Goal: Task Accomplishment & Management: Use online tool/utility

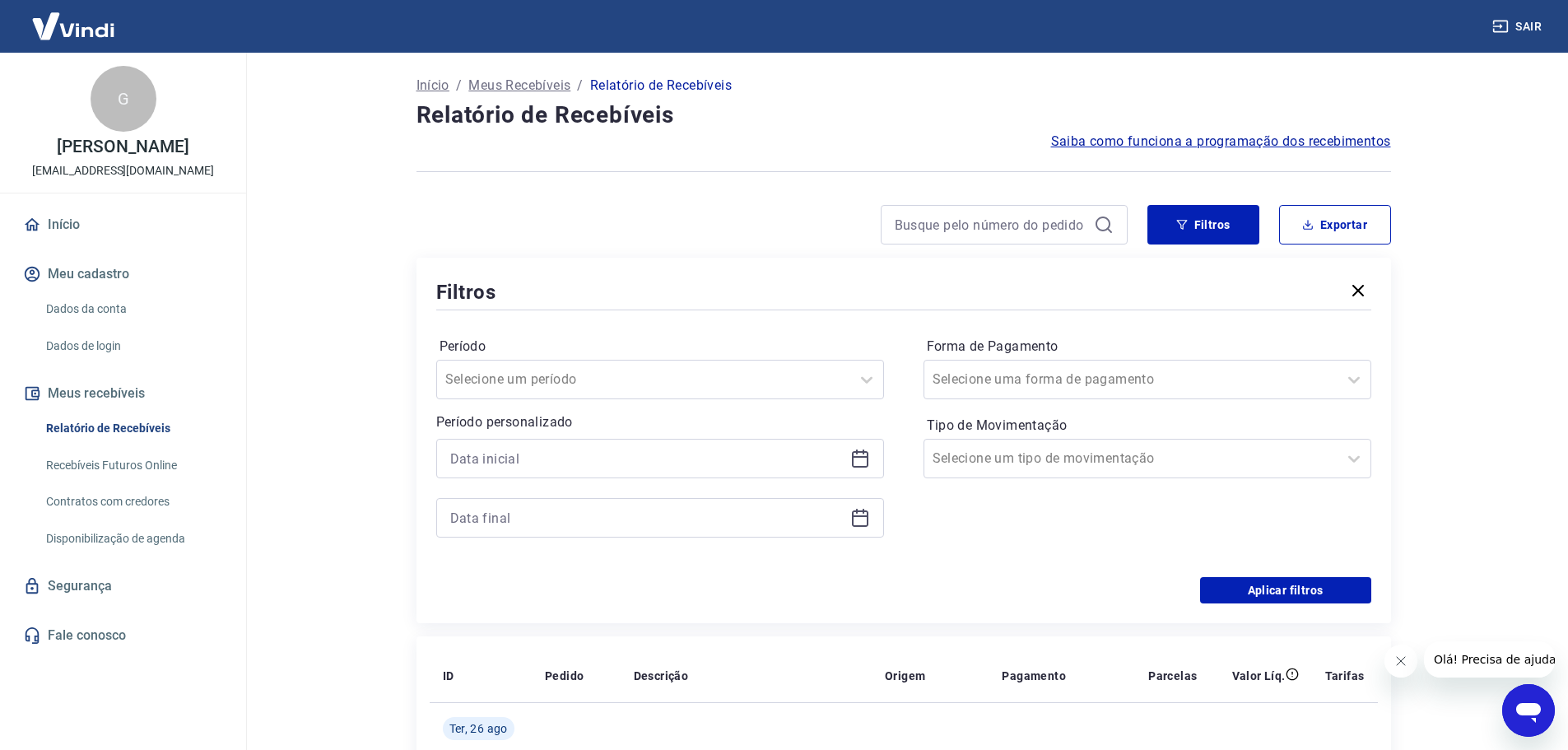
click at [863, 460] on icon at bounding box center [859, 458] width 20 height 20
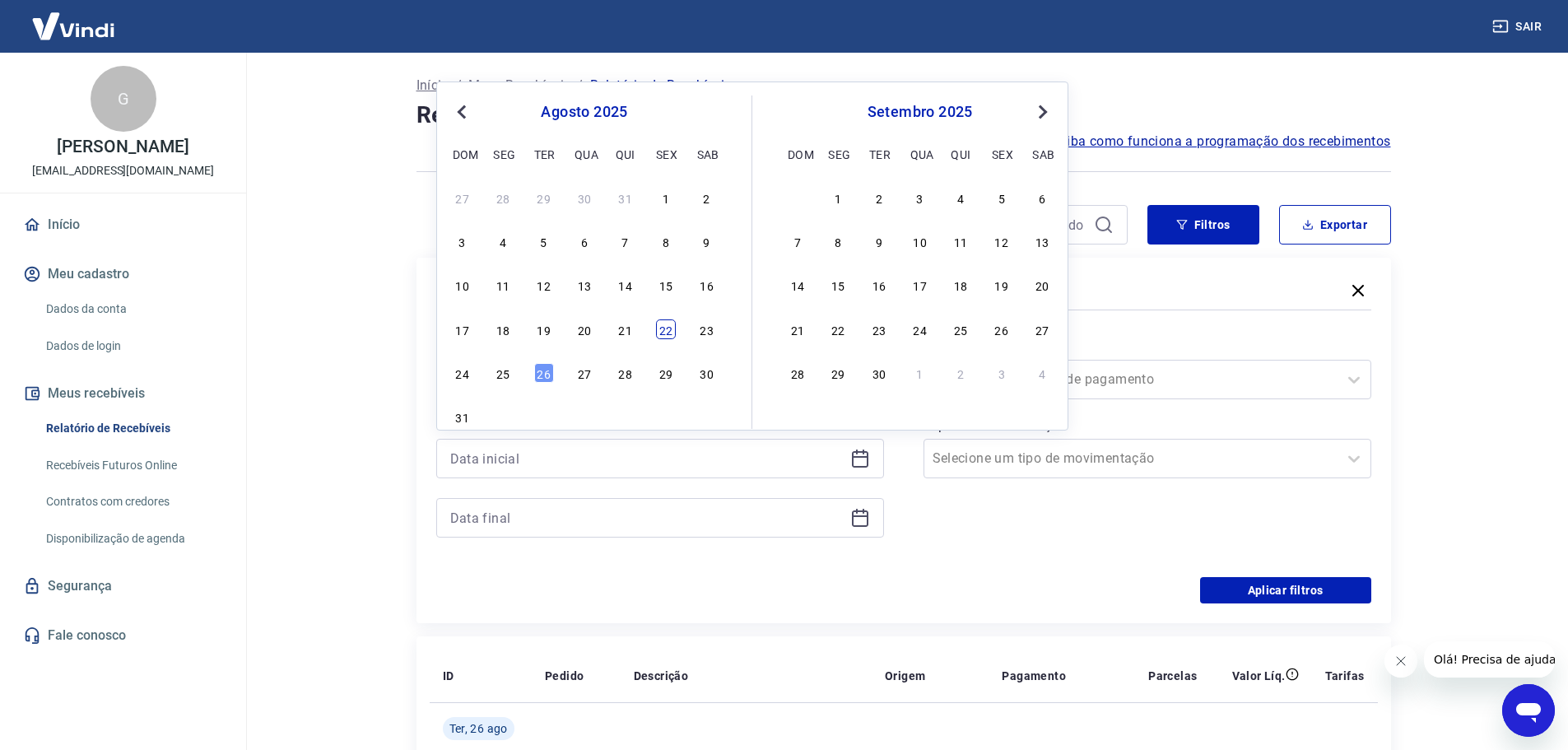
click at [665, 327] on div "22" at bounding box center [665, 329] width 20 height 20
type input "[DATE]"
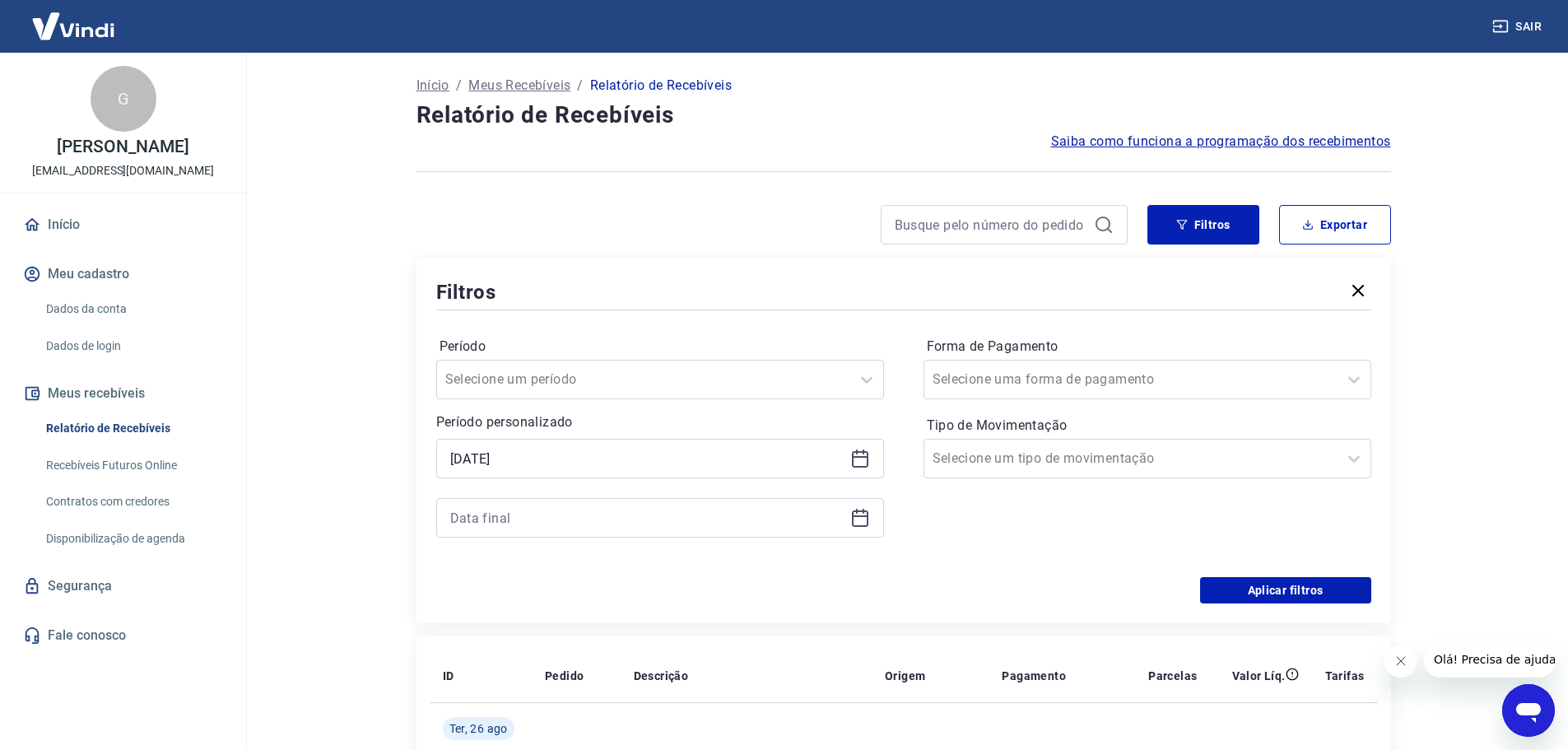
click at [858, 525] on icon at bounding box center [859, 518] width 16 height 16
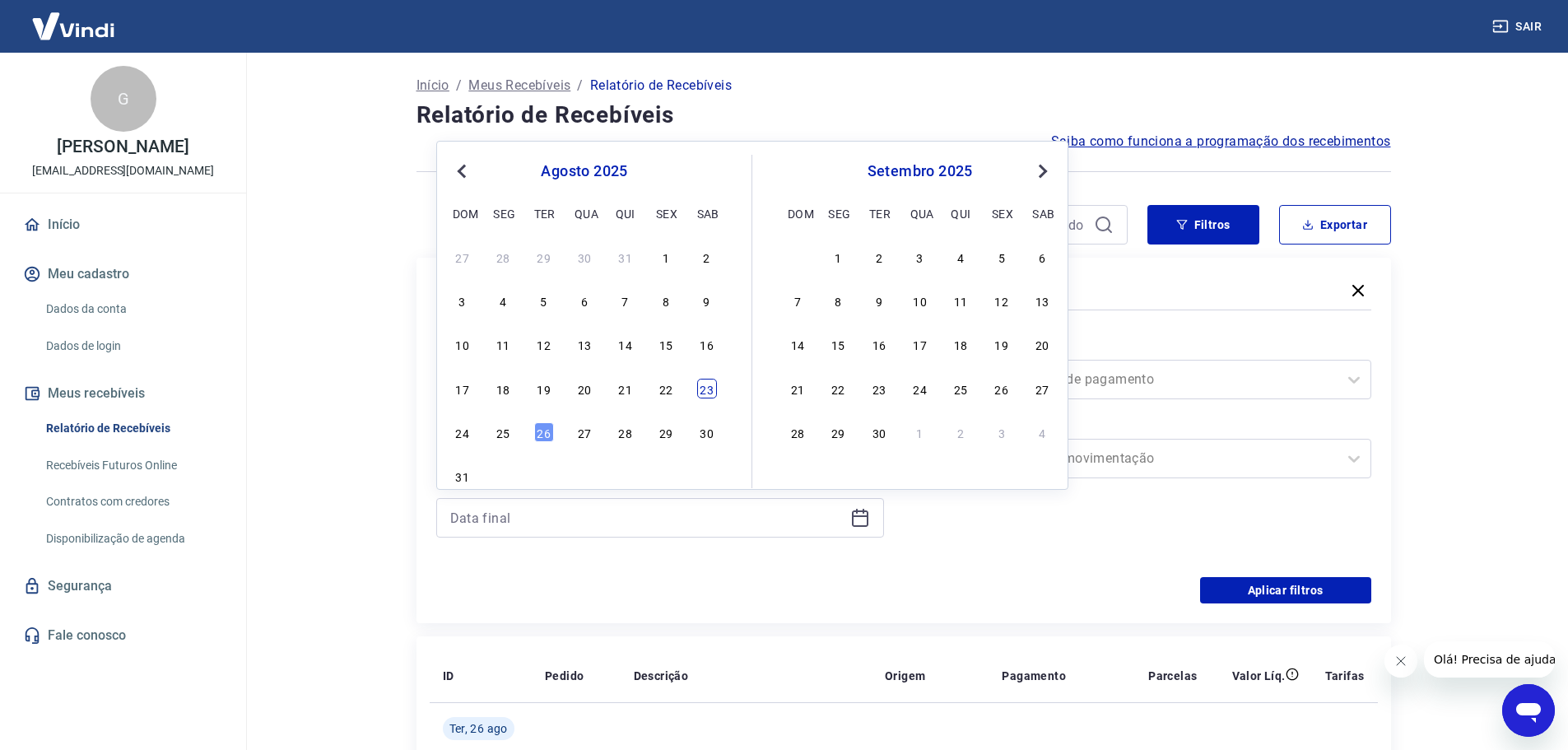
click at [699, 389] on div "23" at bounding box center [706, 388] width 20 height 20
type input "[DATE]"
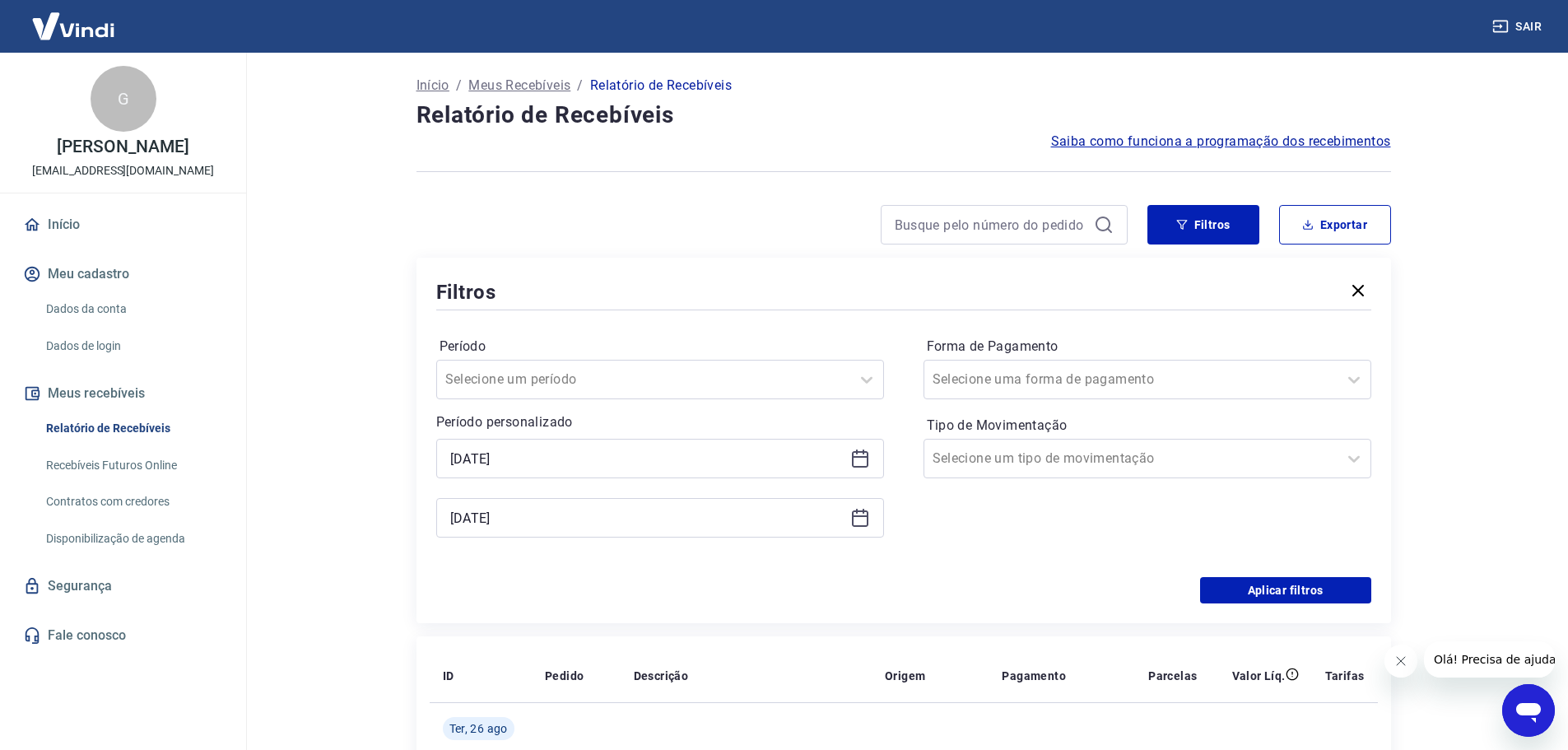
click at [844, 453] on div "[DATE]" at bounding box center [660, 459] width 448 height 39
click at [854, 457] on icon at bounding box center [859, 457] width 16 height 2
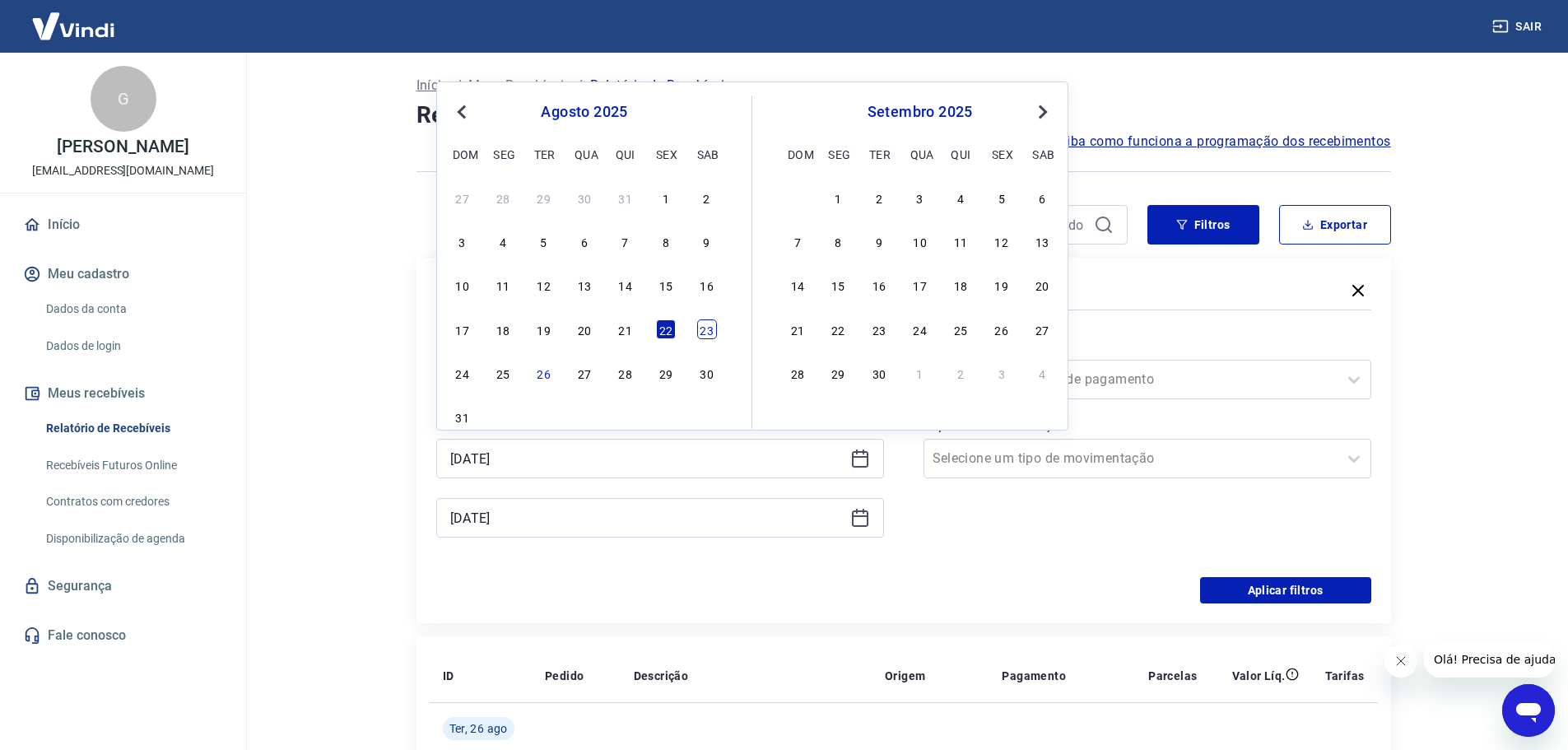
click at [703, 329] on div "23" at bounding box center [706, 329] width 20 height 20
type input "[DATE]"
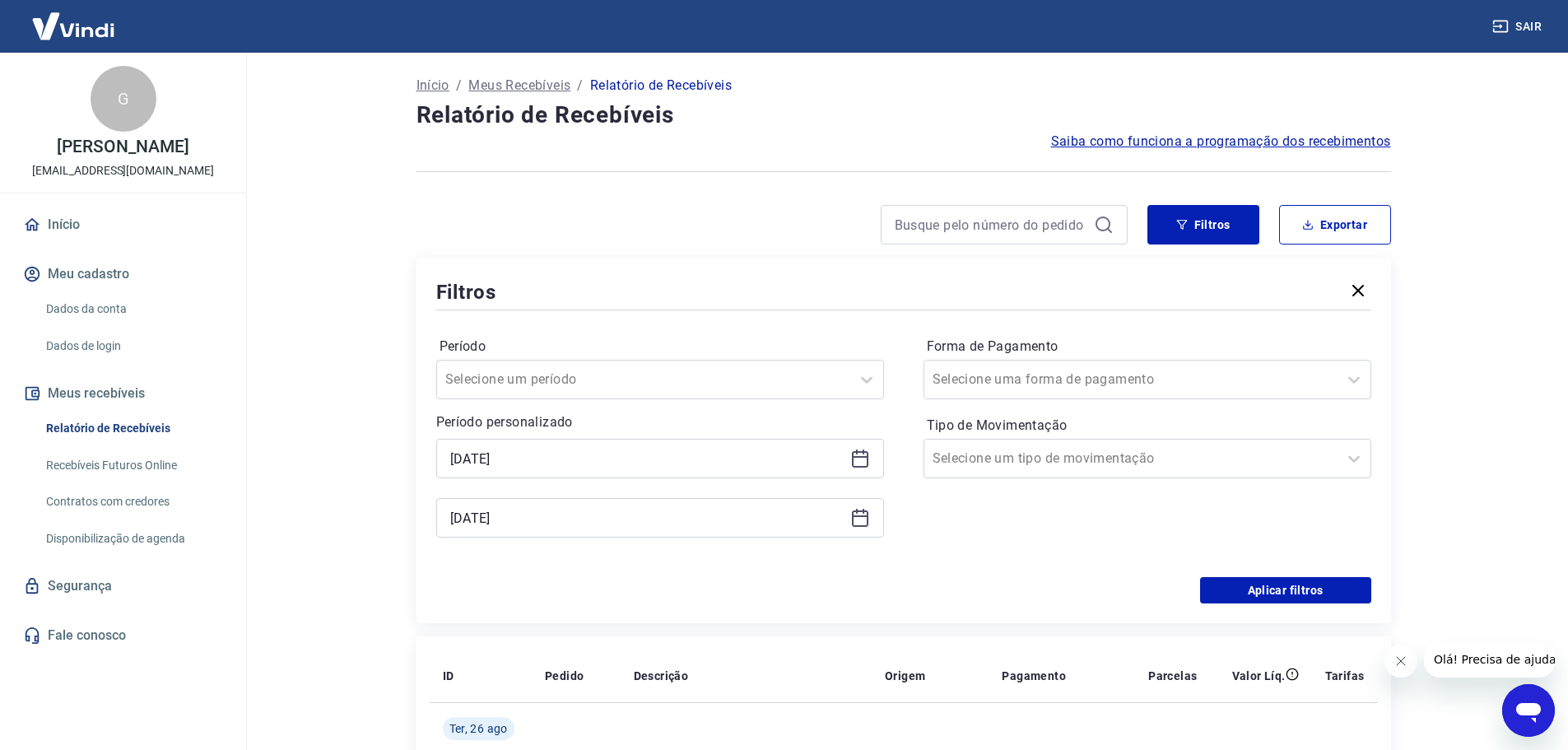
click at [870, 522] on div "[DATE]" at bounding box center [660, 518] width 448 height 39
click at [862, 522] on icon at bounding box center [859, 517] width 20 height 20
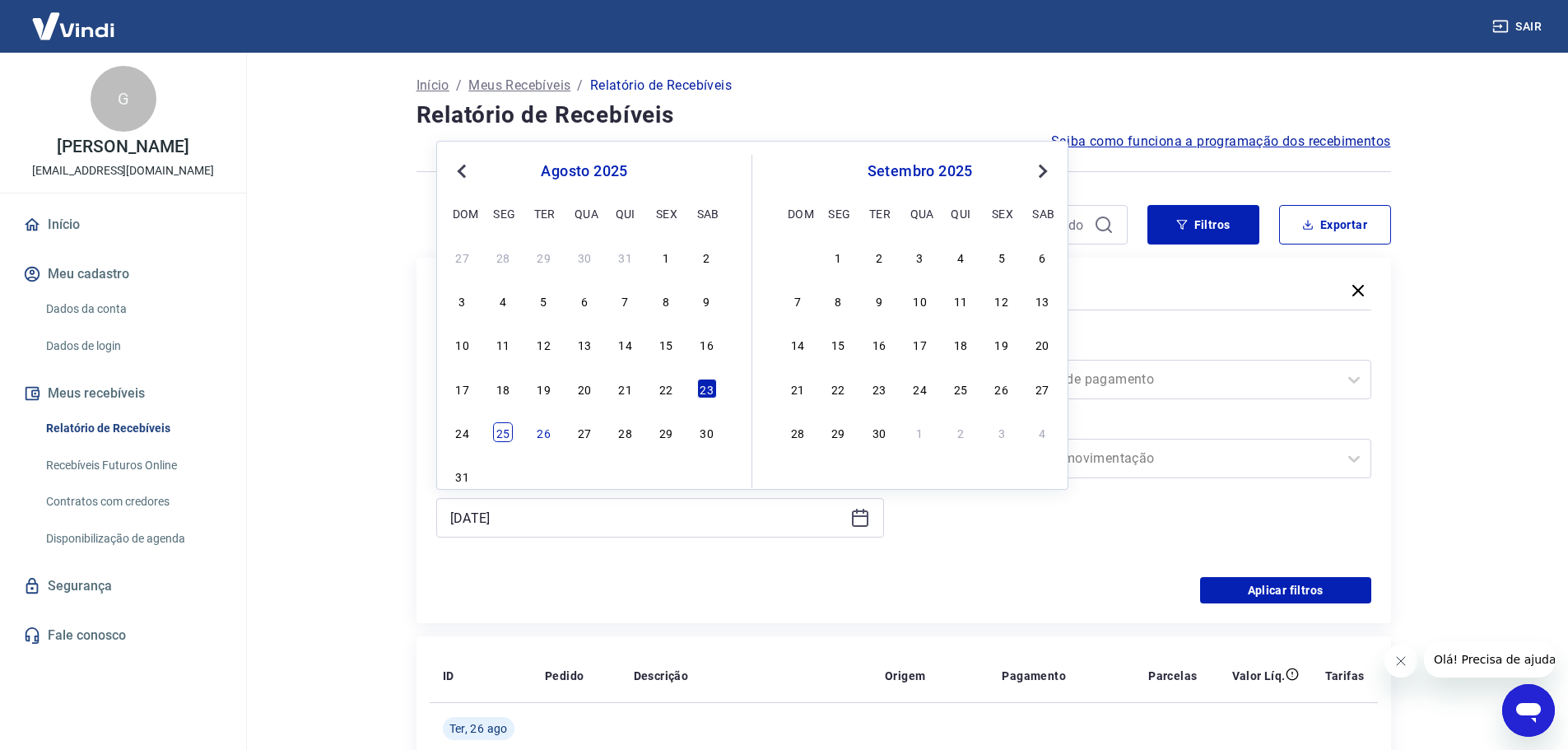
click at [505, 430] on div "25" at bounding box center [502, 431] width 20 height 20
type input "[DATE]"
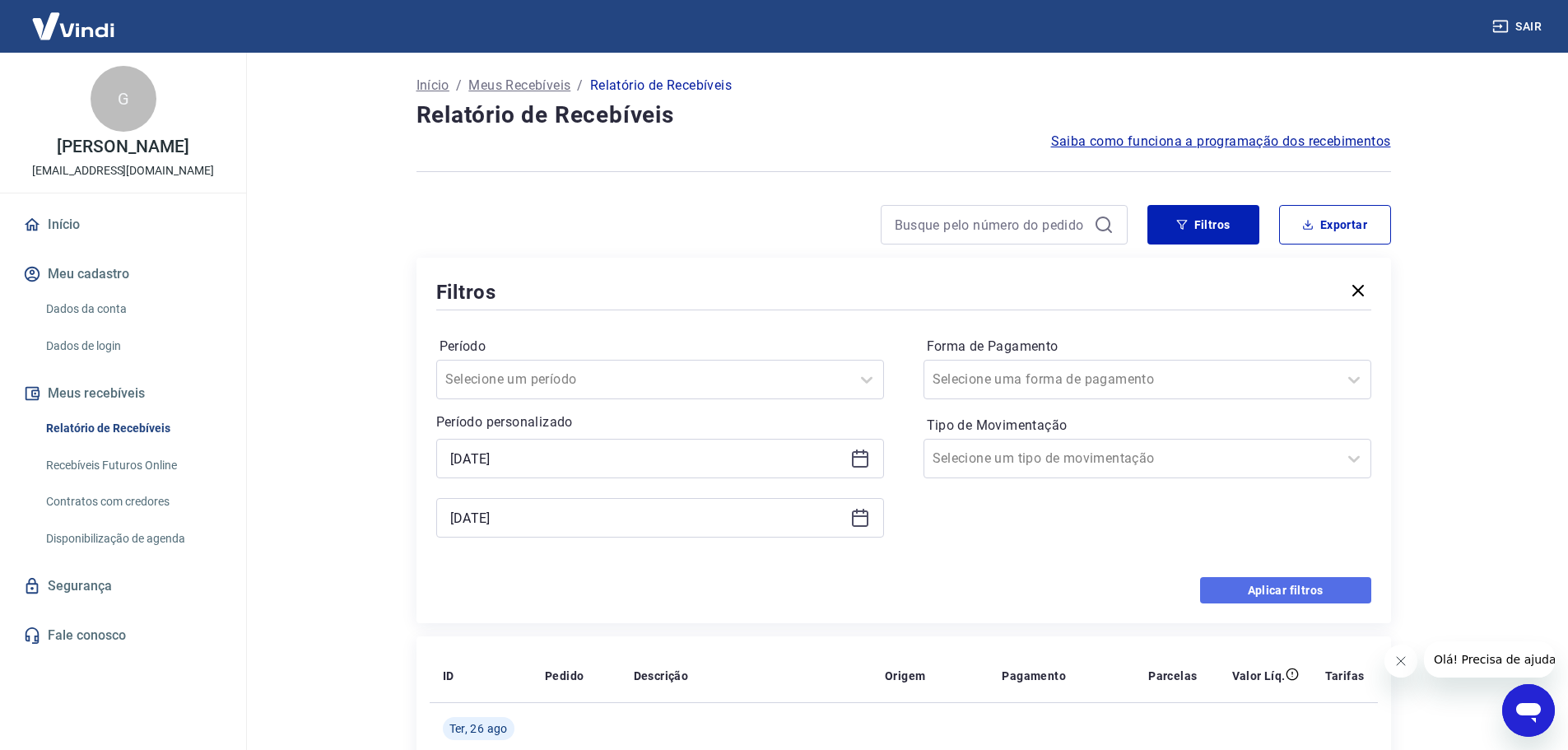
click at [1274, 595] on button "Aplicar filtros" at bounding box center [1285, 589] width 171 height 26
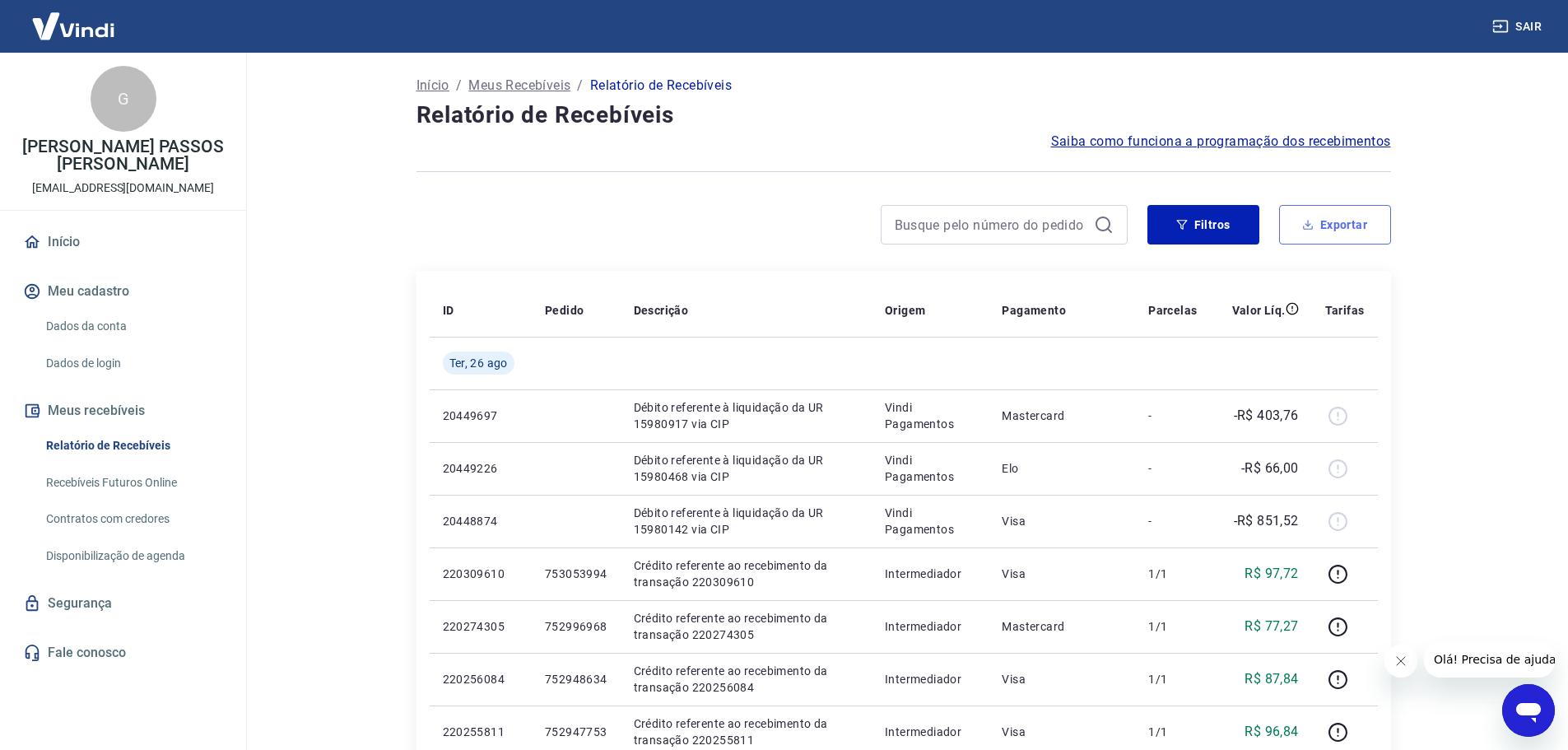
click at [1327, 225] on button "Exportar" at bounding box center [1334, 225] width 112 height 39
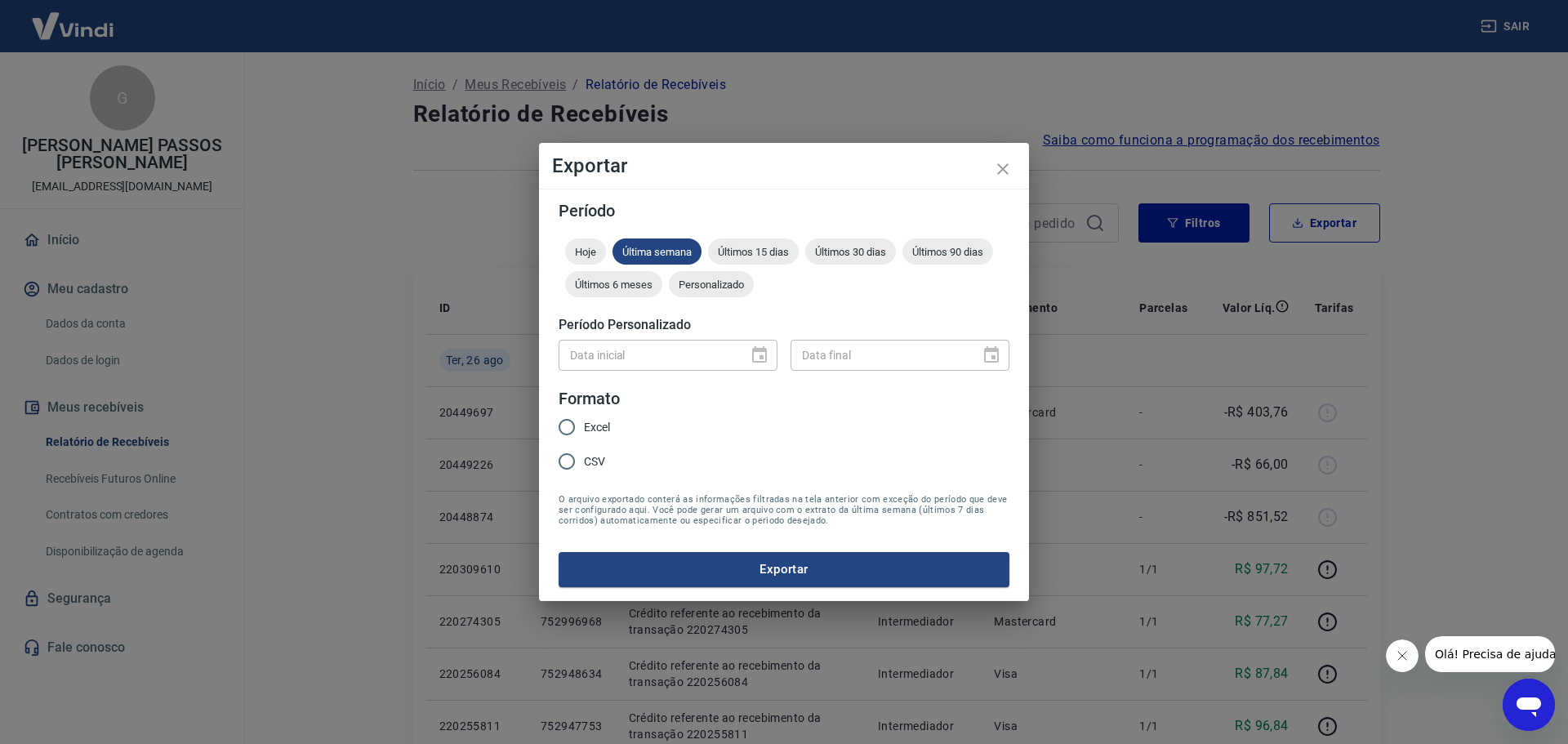
click at [571, 425] on input "Excel" at bounding box center [566, 427] width 34 height 34
radio input "true"
click at [1003, 173] on icon "close" at bounding box center [1003, 169] width 19 height 19
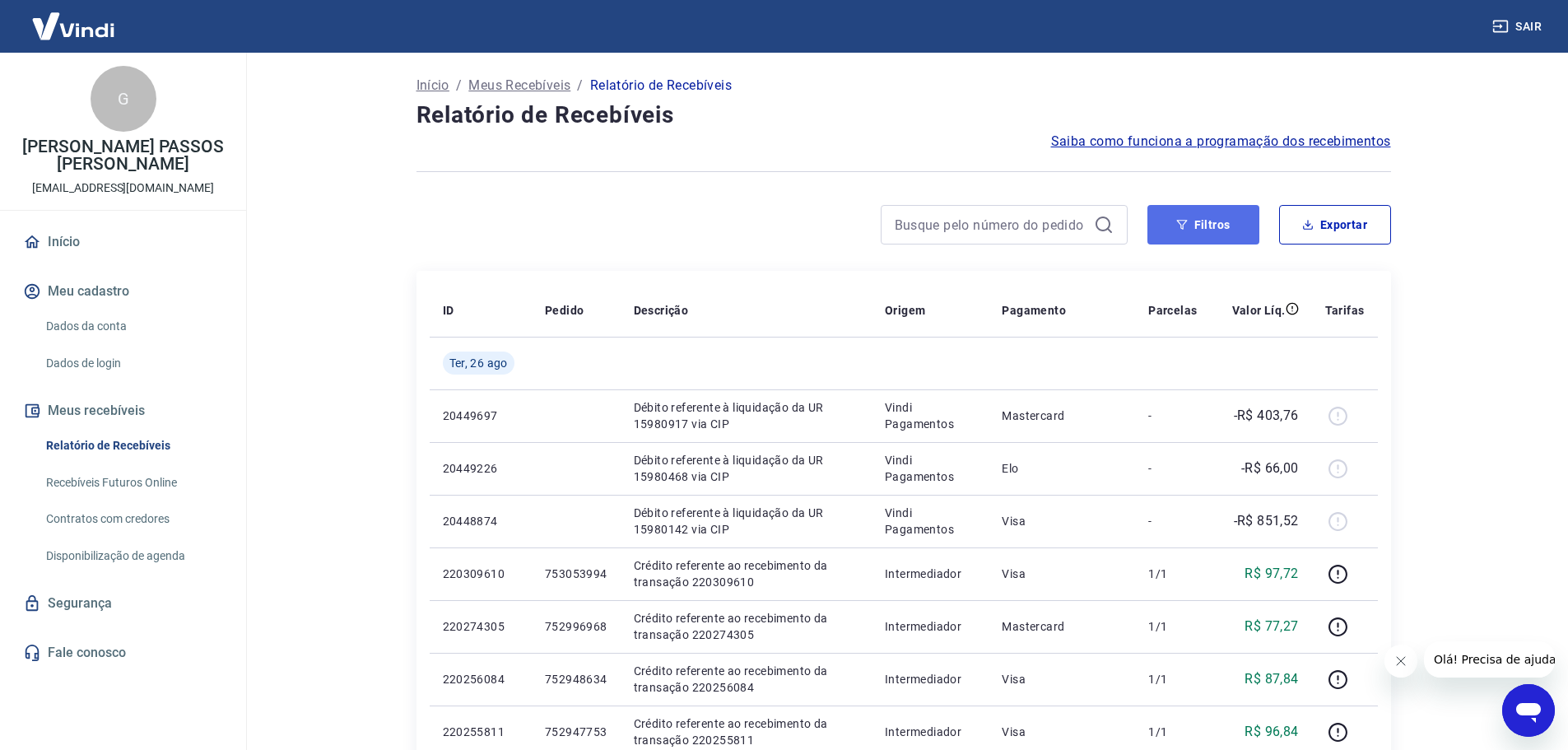
click at [1191, 232] on button "Filtros" at bounding box center [1202, 225] width 112 height 39
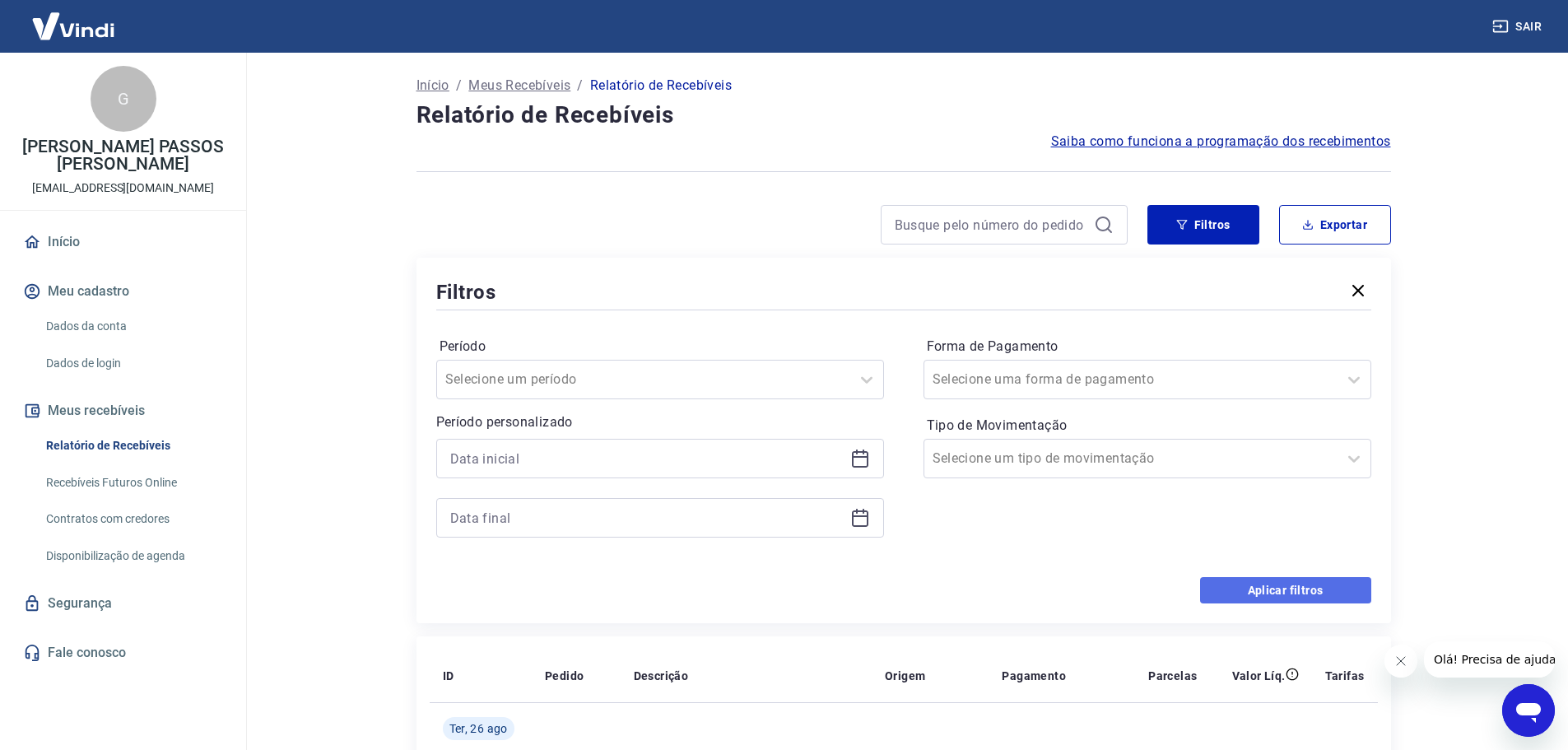
click at [1281, 586] on button "Aplicar filtros" at bounding box center [1285, 589] width 171 height 26
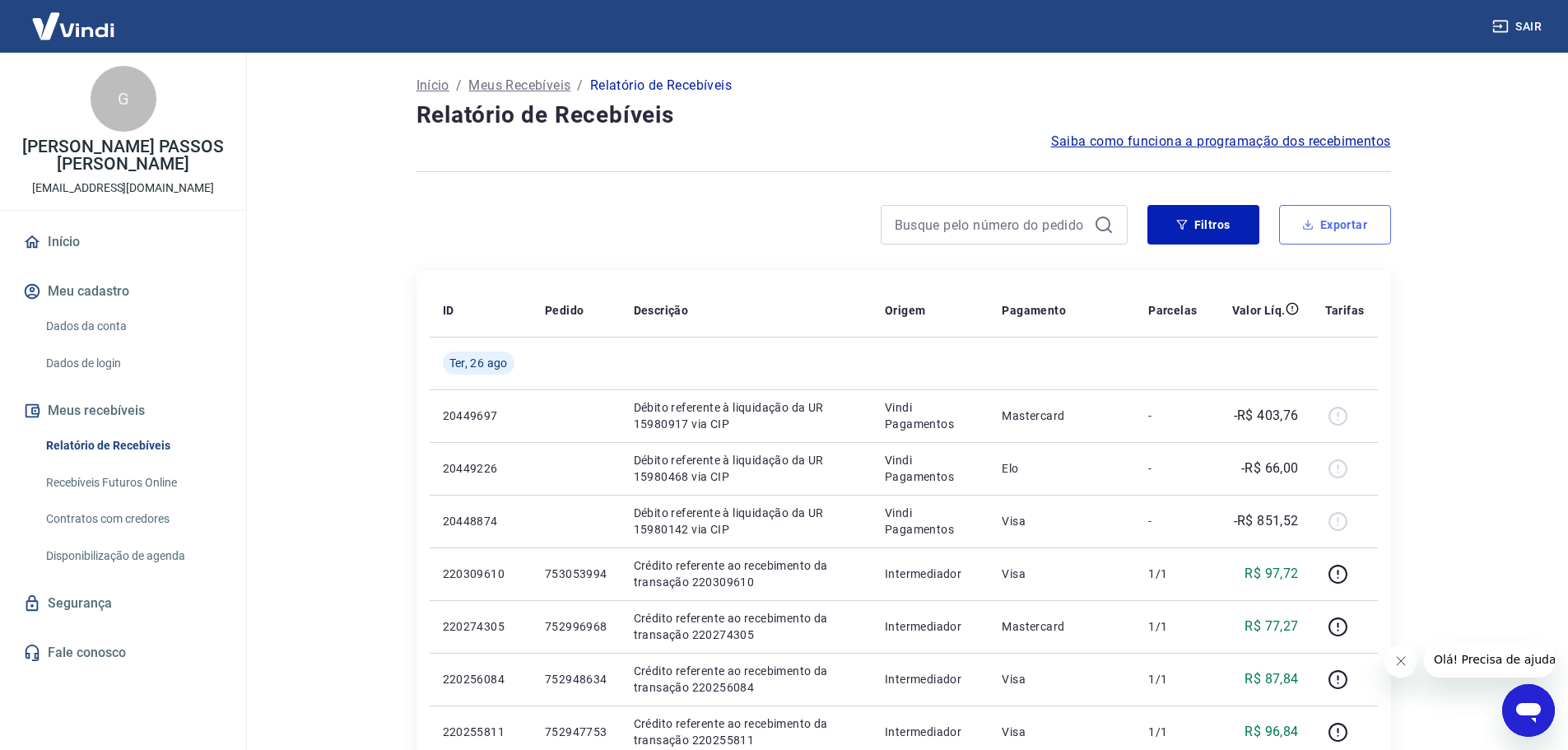
click at [1316, 214] on button "Exportar" at bounding box center [1334, 225] width 112 height 39
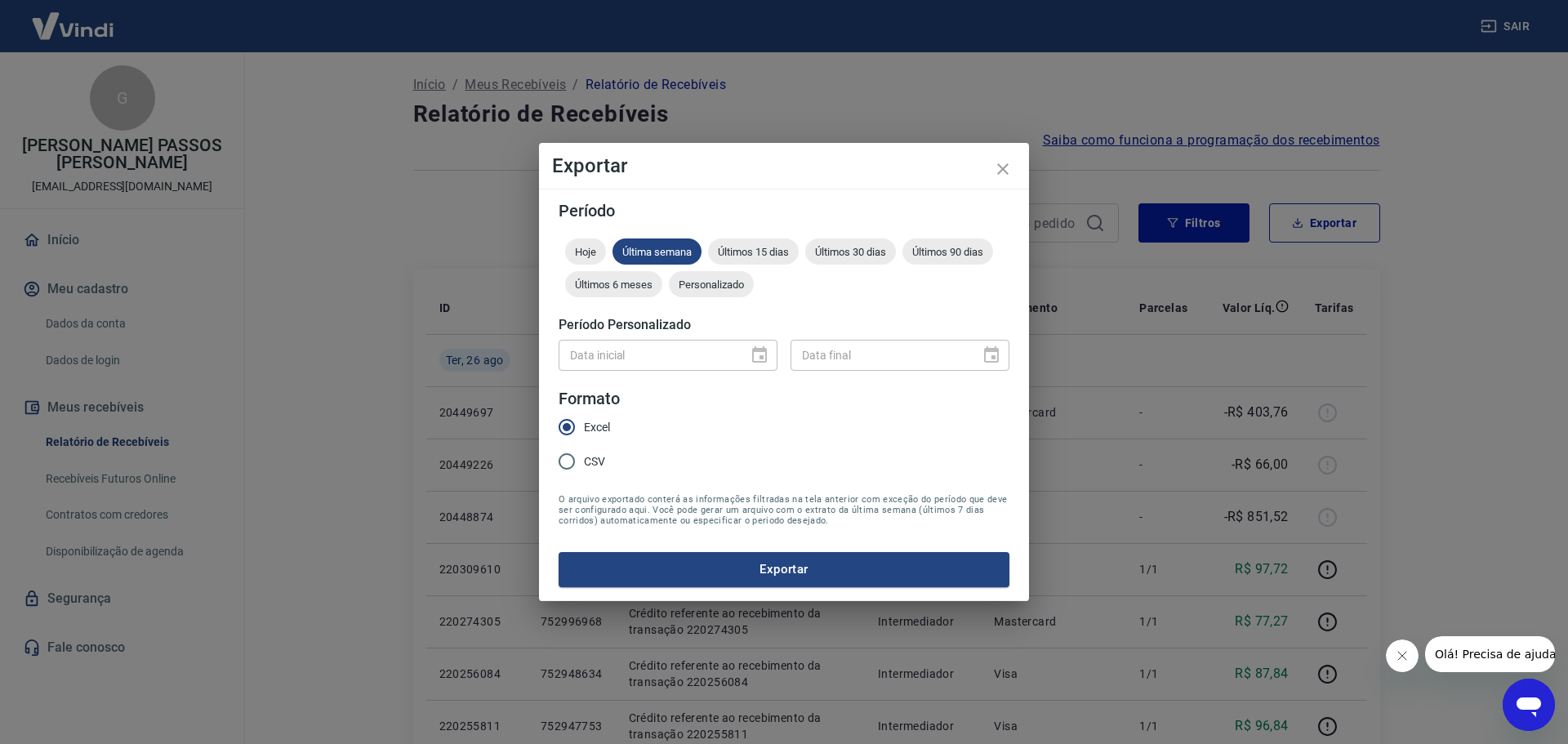
click at [751, 358] on div "Data inicial" at bounding box center [668, 355] width 219 height 31
click at [998, 169] on icon "close" at bounding box center [1003, 169] width 19 height 19
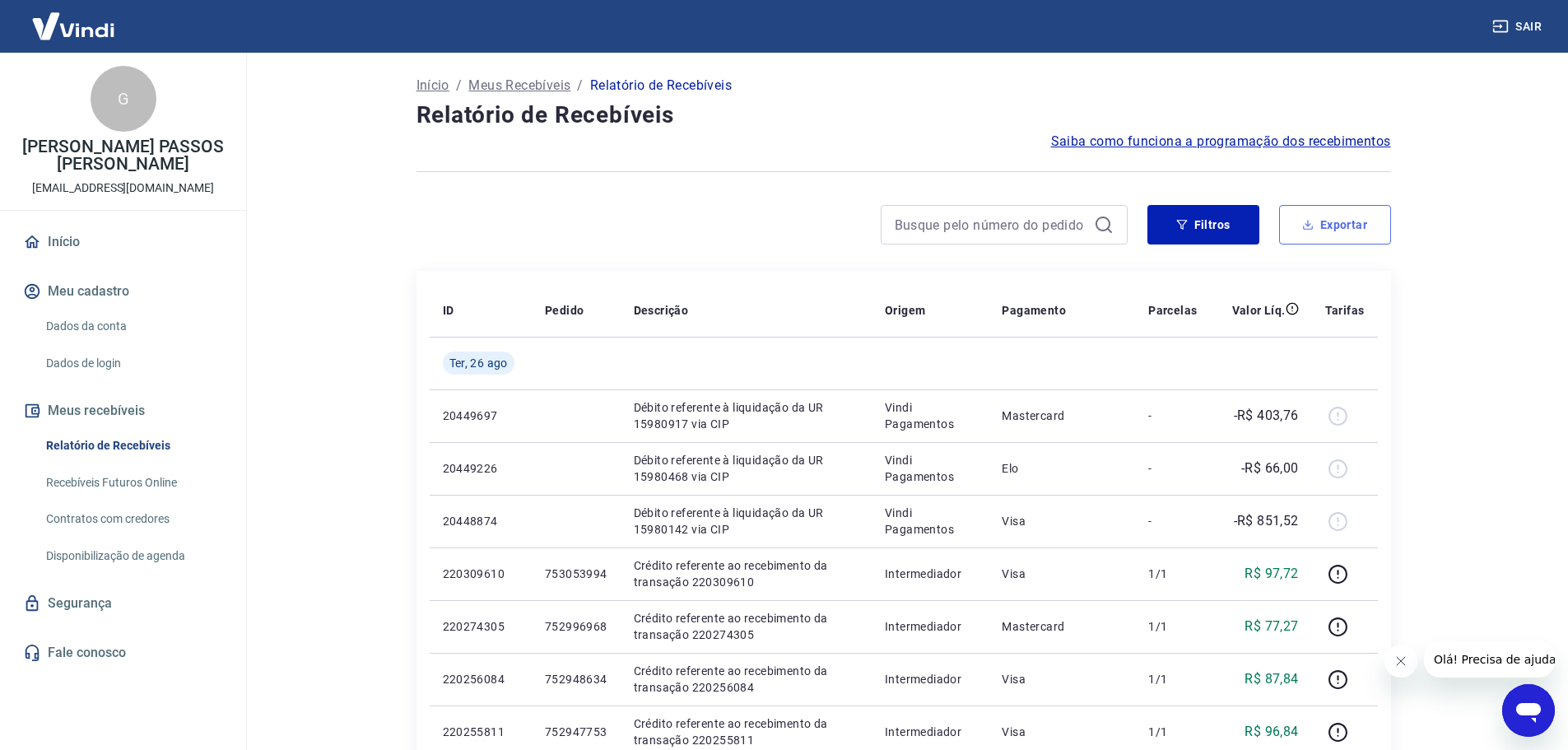
click at [1337, 218] on button "Exportar" at bounding box center [1334, 225] width 112 height 39
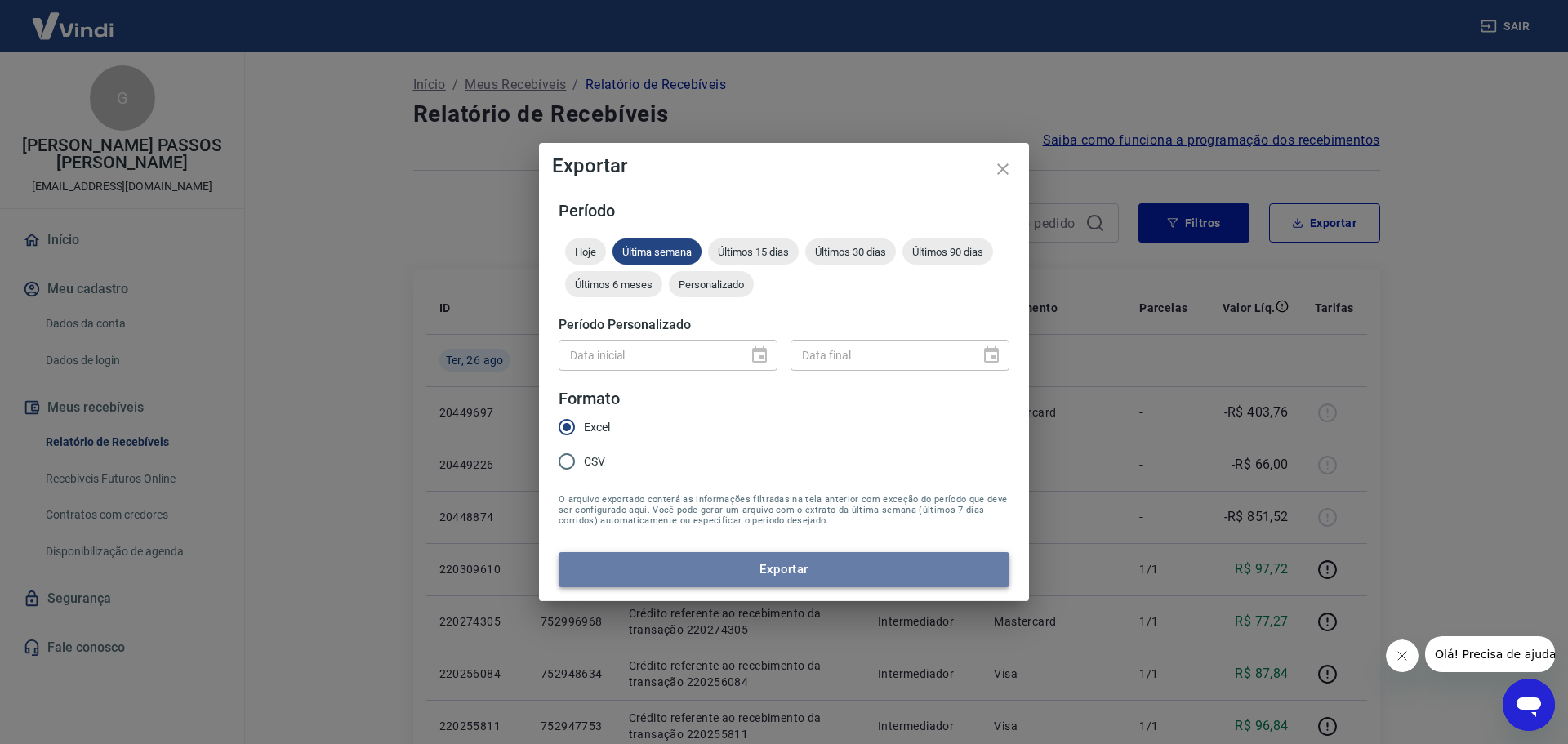
click at [790, 565] on button "Exportar" at bounding box center [784, 569] width 451 height 34
